Goal: Information Seeking & Learning: Learn about a topic

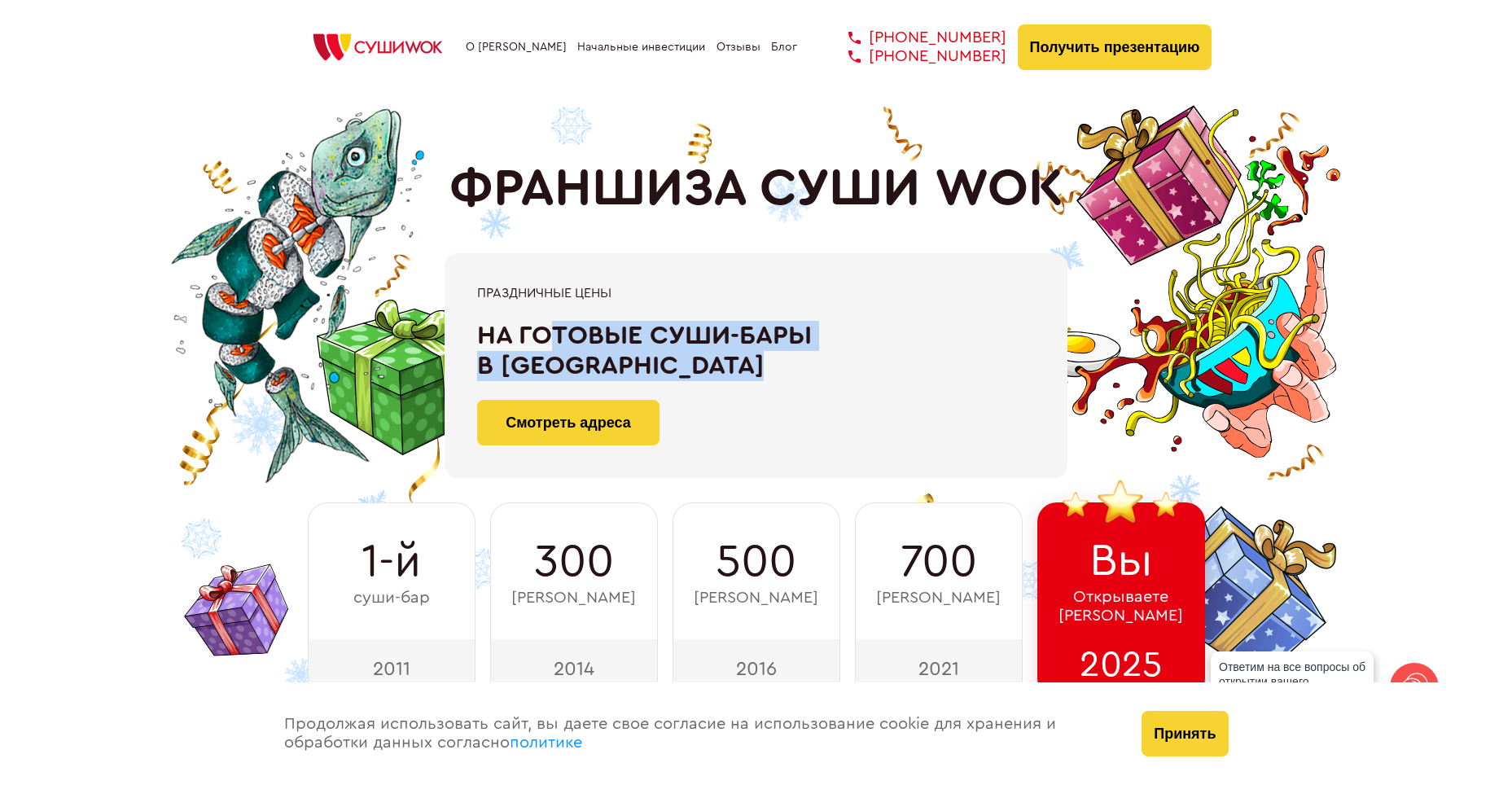
drag, startPoint x: 556, startPoint y: 331, endPoint x: 826, endPoint y: 354, distance: 271.0
click at [826, 354] on div "На готовые суши-бары в [GEOGRAPHIC_DATA]" at bounding box center [756, 351] width 558 height 60
click at [655, 352] on div "На готовые суши-бары в [GEOGRAPHIC_DATA]" at bounding box center [756, 351] width 558 height 60
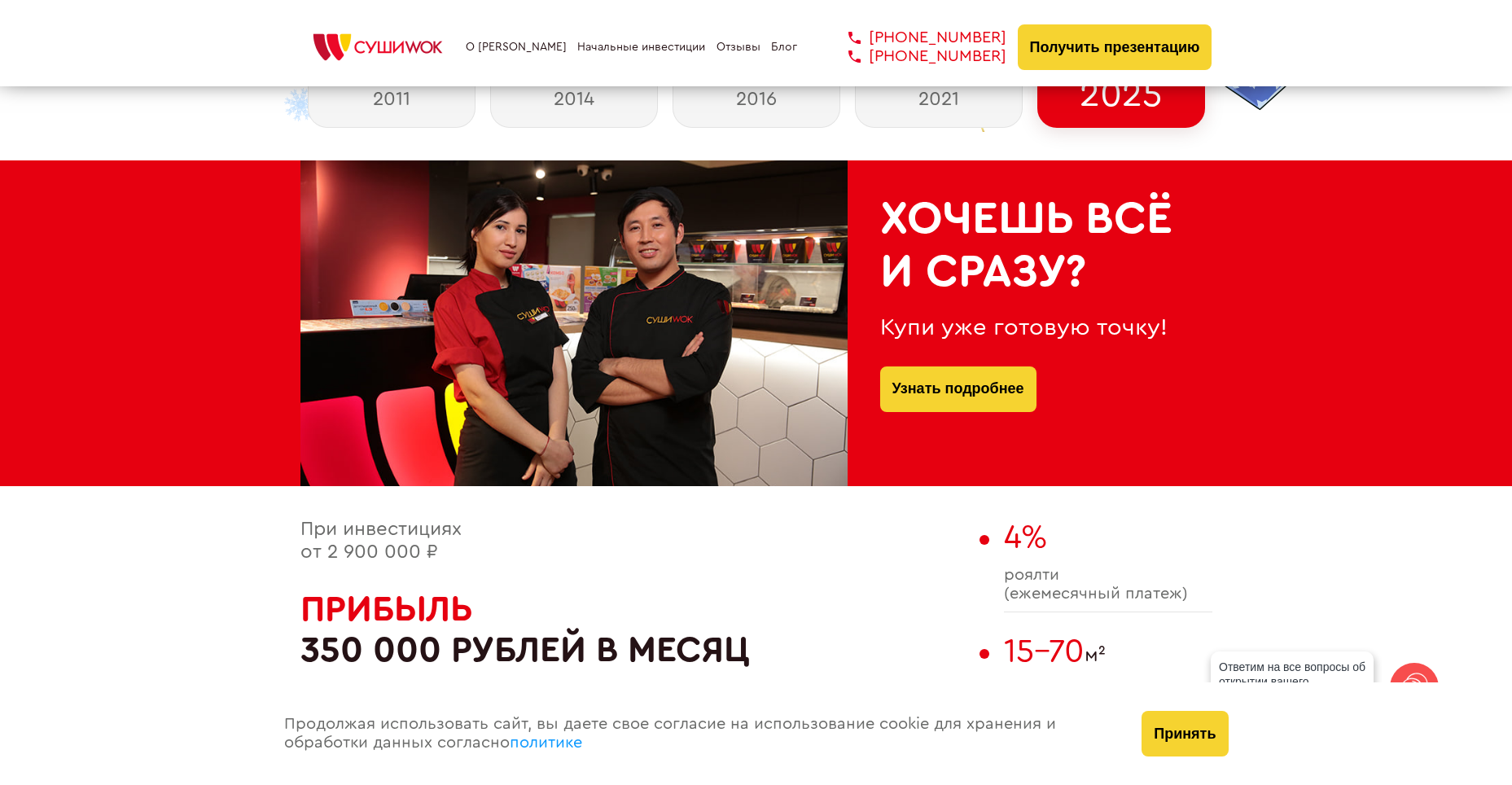
scroll to position [1058, 0]
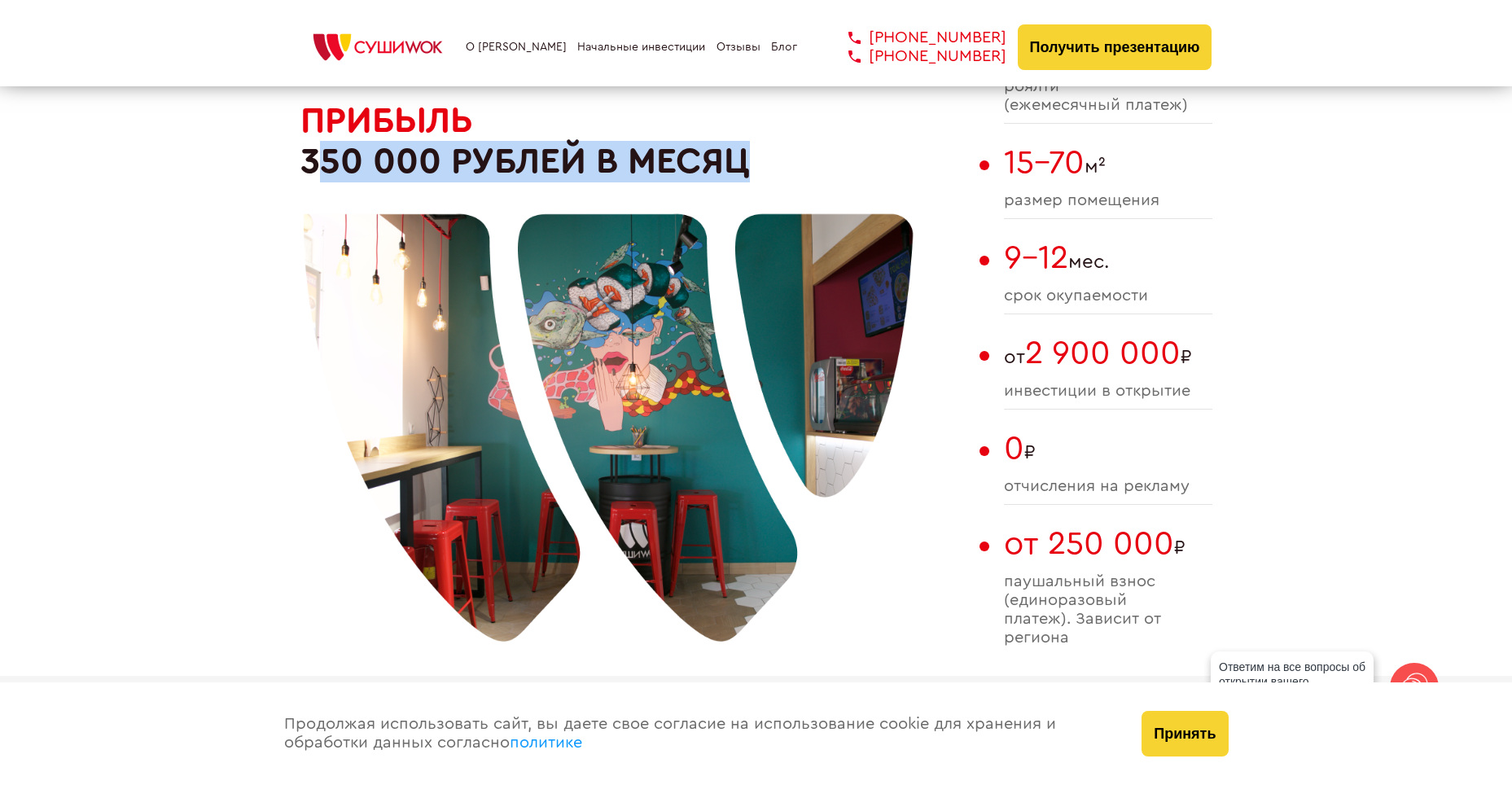
drag, startPoint x: 439, startPoint y: 157, endPoint x: 762, endPoint y: 157, distance: 323.0
click at [762, 157] on div "При инвестициях от 2 900 000 ₽ Прибыль 350 000 рублей в месяц" at bounding box center [636, 353] width 671 height 645
click at [832, 156] on div at bounding box center [609, 392] width 611 height 611
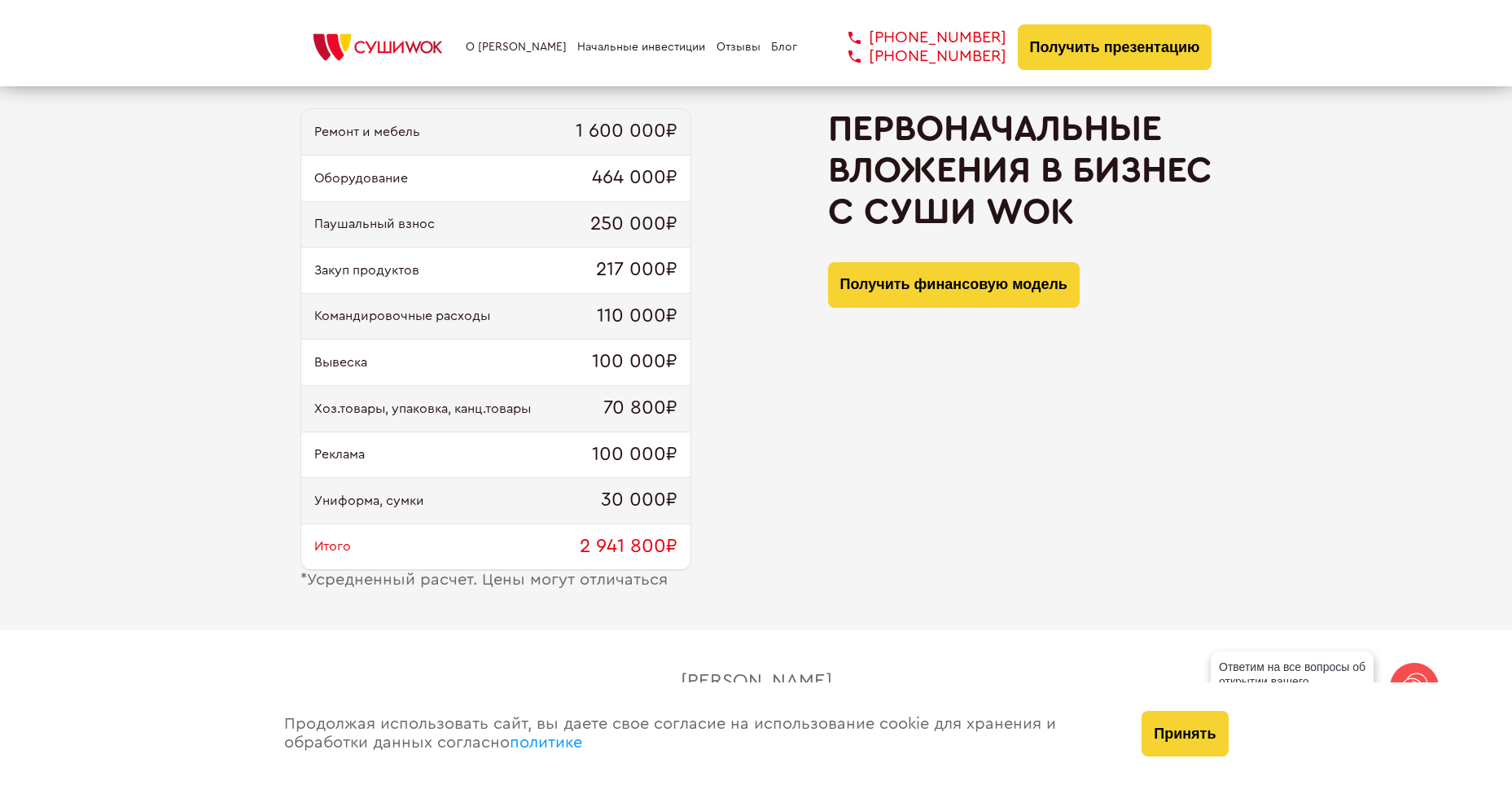
scroll to position [1710, 0]
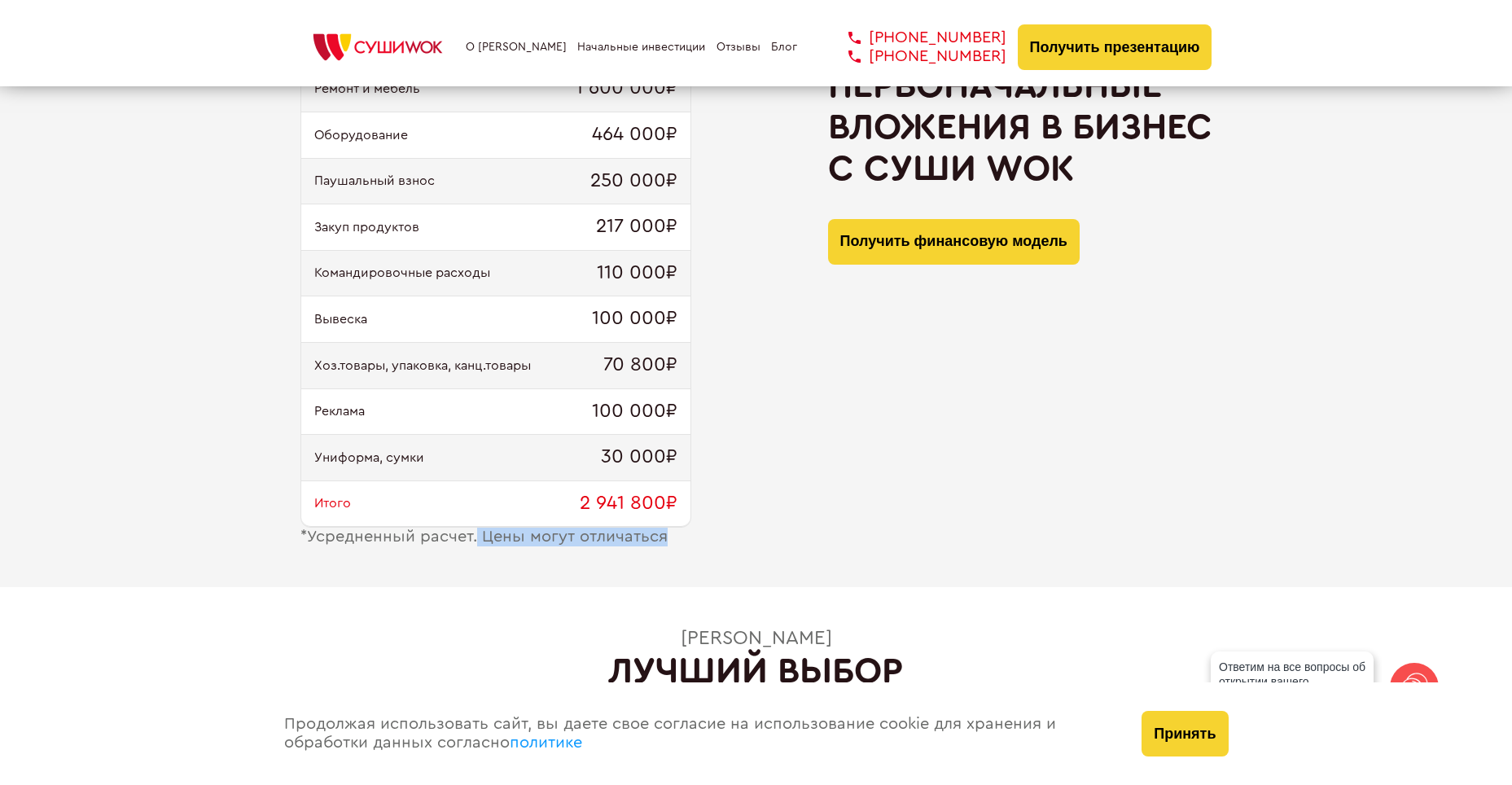
drag, startPoint x: 478, startPoint y: 533, endPoint x: 713, endPoint y: 533, distance: 235.0
click at [713, 533] on div "Ремонт и мебель 1 600 000₽ Оборудование 464 000₽ Паушальный взнос 250 000₽ Заку…" at bounding box center [756, 305] width 912 height 482
click at [818, 392] on div "Ремонт и мебель 1 600 000₽ Оборудование 464 000₽ Паушальный взнос 250 000₽ Заку…" at bounding box center [756, 305] width 912 height 482
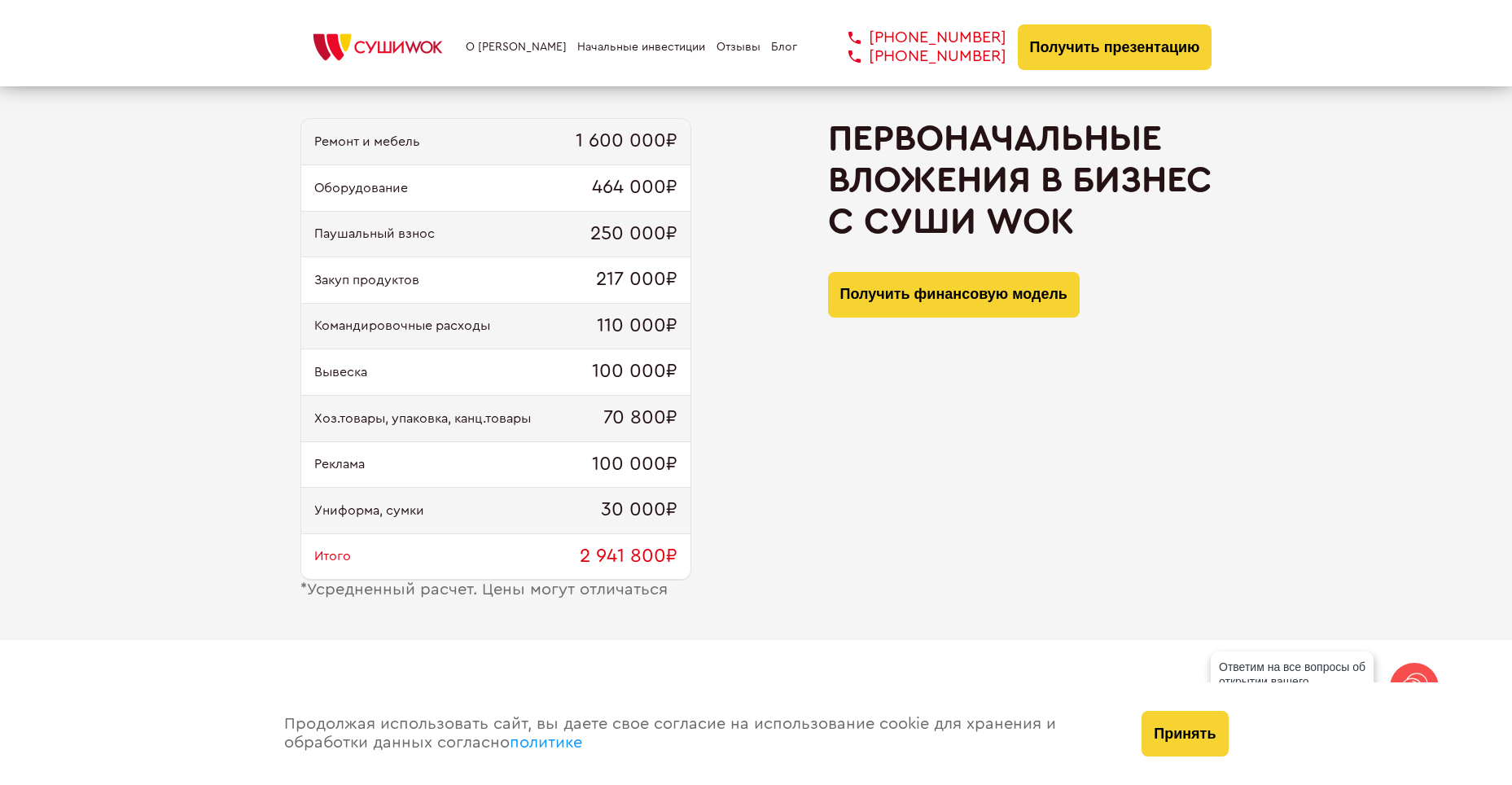
scroll to position [1628, 0]
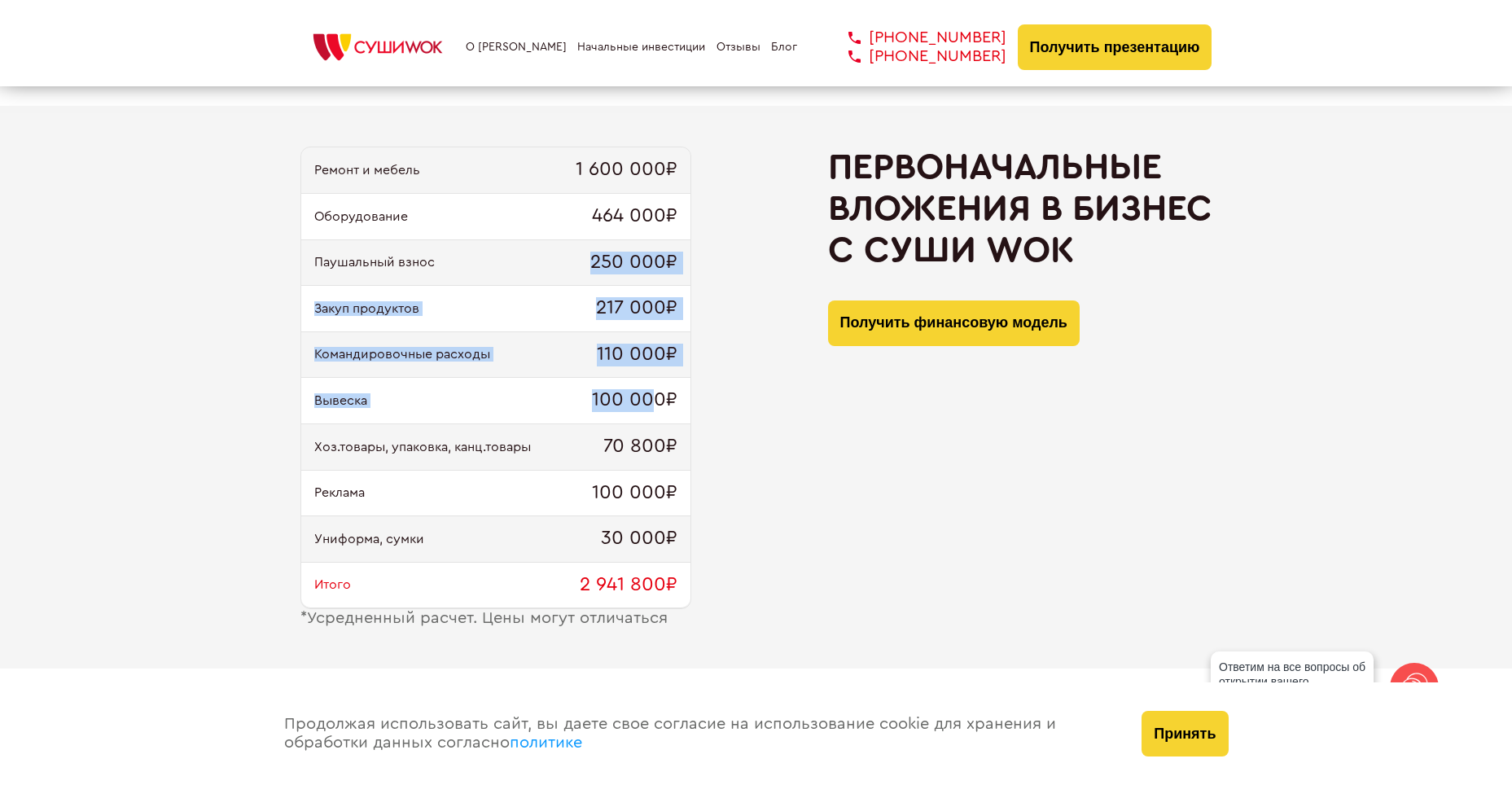
drag, startPoint x: 522, startPoint y: 257, endPoint x: 659, endPoint y: 396, distance: 195.2
click at [657, 396] on div "Ремонт и мебель 1 600 000₽ Оборудование 464 000₽ Паушальный взнос 250 000₽ Заку…" at bounding box center [495, 377] width 391 height 462
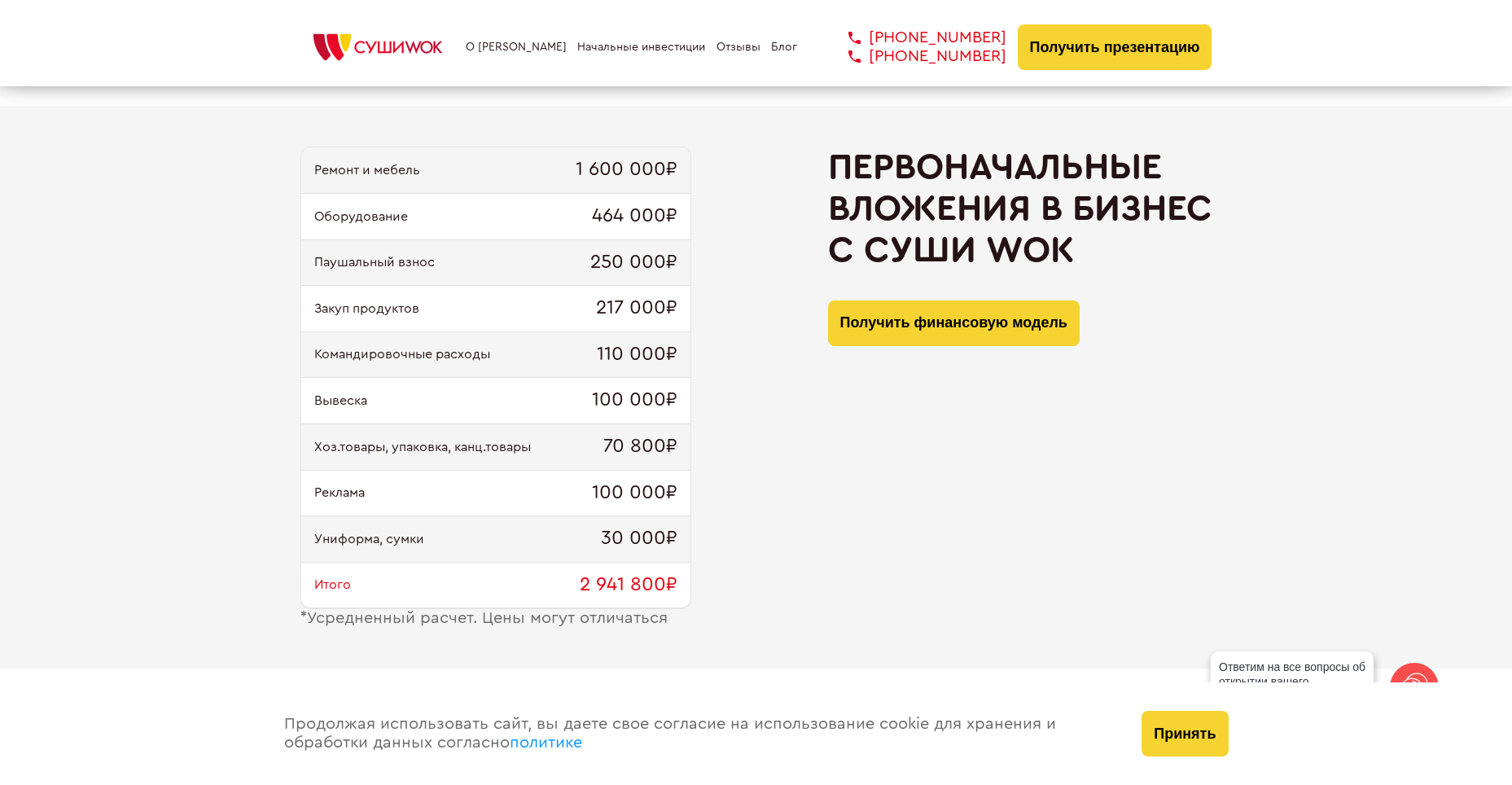
drag, startPoint x: 933, startPoint y: 553, endPoint x: 935, endPoint y: 540, distance: 13.2
click at [933, 553] on div "Первоначальные вложения в бизнес с [PERSON_NAME] Получить финансовую модель" at bounding box center [1021, 387] width 385 height 482
